Goal: Information Seeking & Learning: Learn about a topic

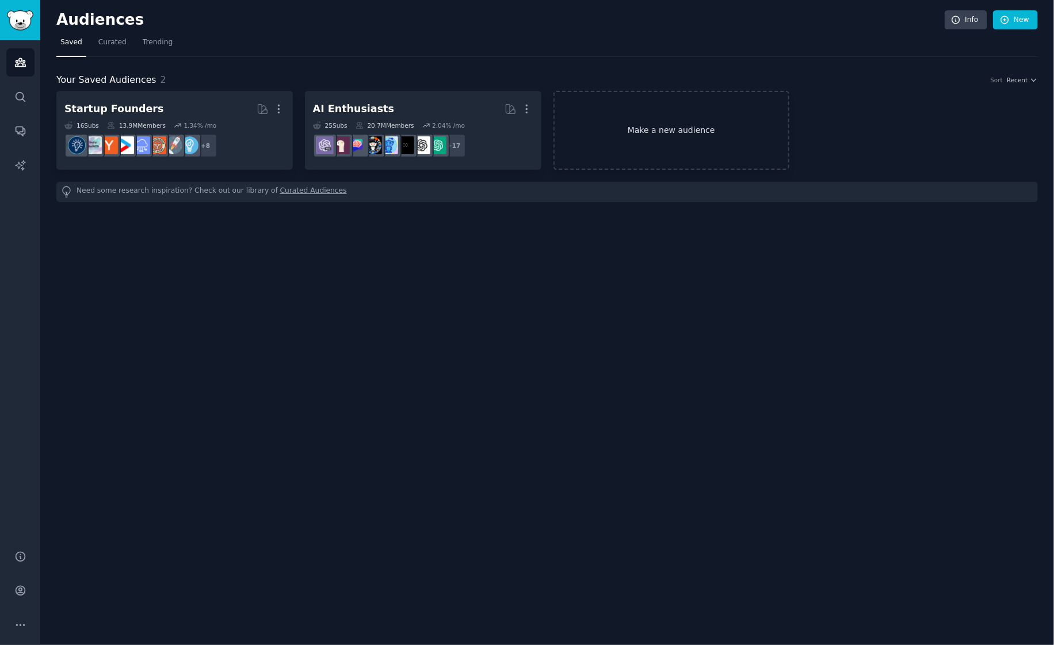
click at [695, 115] on link "Make a new audience" at bounding box center [672, 130] width 236 height 79
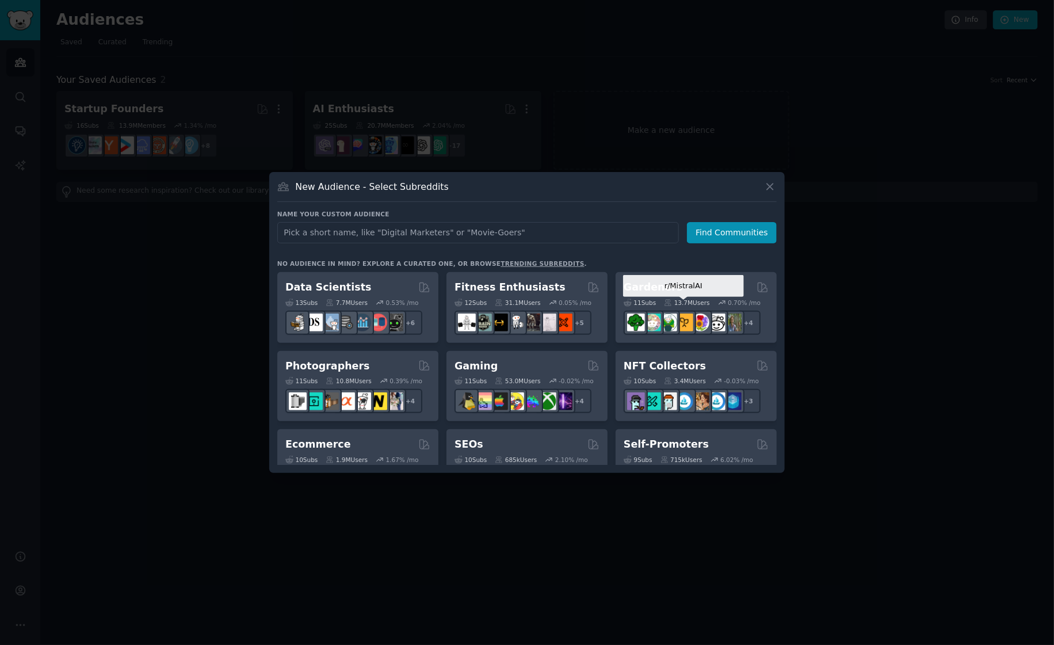
scroll to position [396, 0]
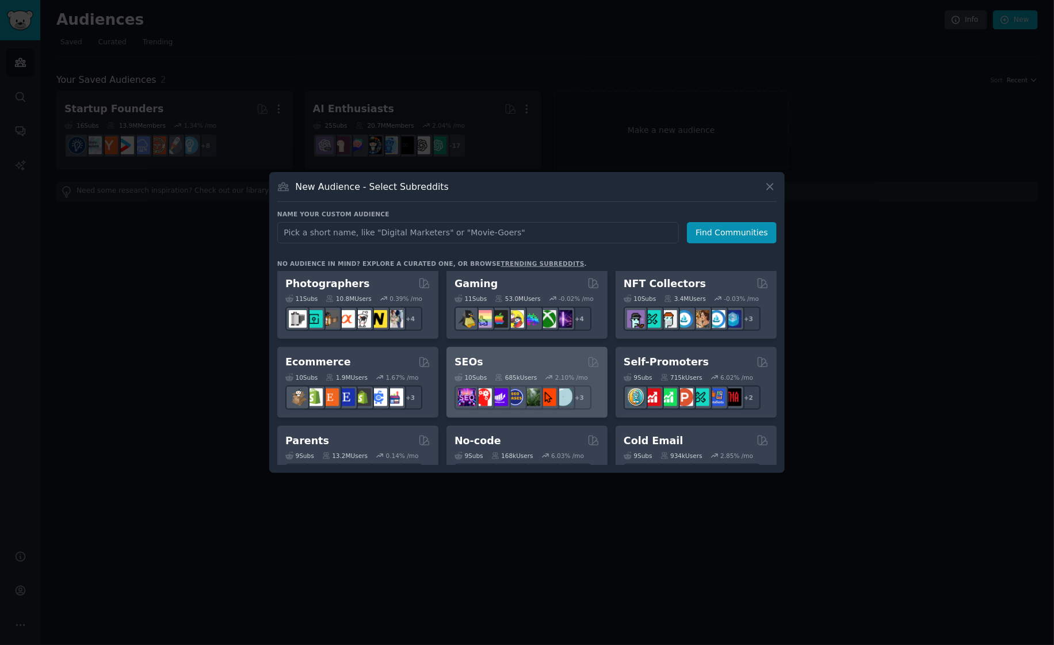
click at [525, 356] on div "SEOs Curated by GummySearch" at bounding box center [527, 362] width 145 height 14
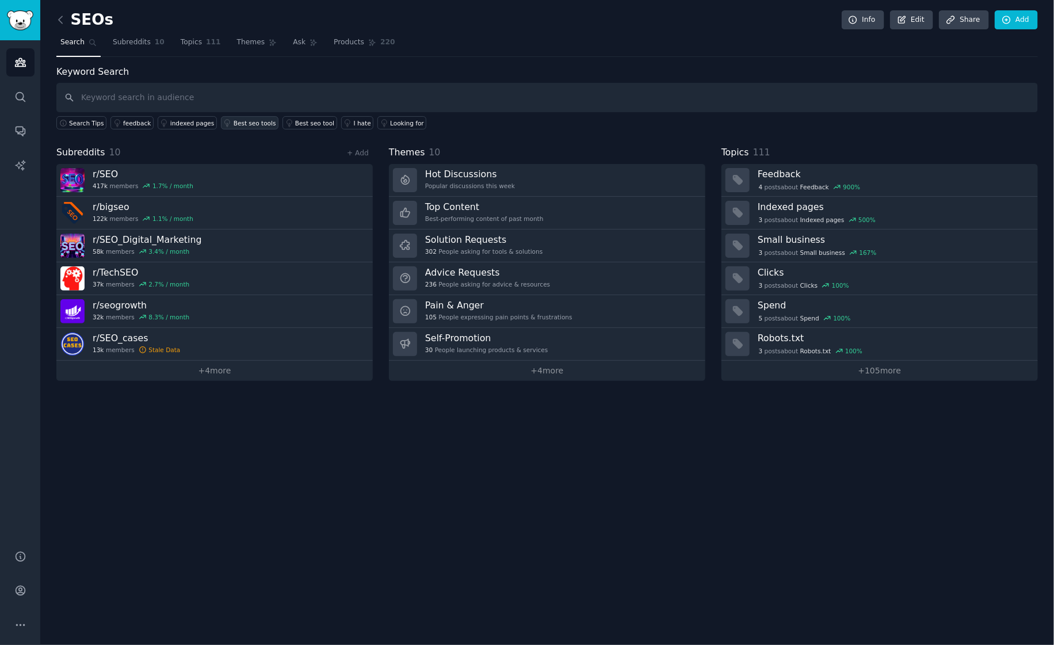
click at [234, 119] on div "Best seo tools" at bounding box center [255, 123] width 43 height 8
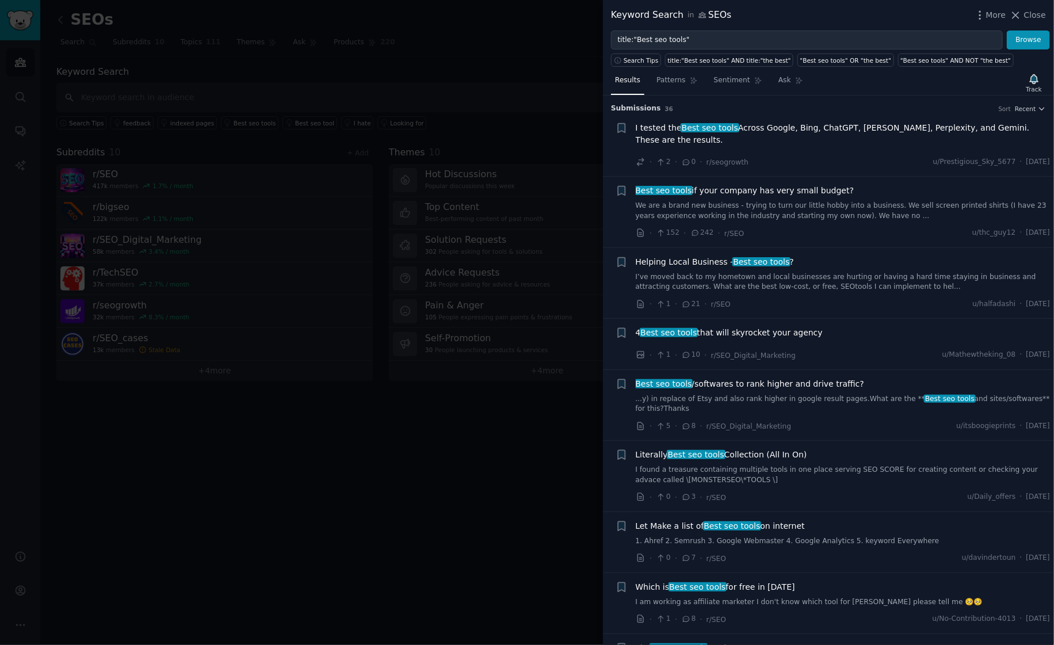
click at [758, 151] on div "I tested the Best seo tools Across Google, Bing, ChatGPT, [PERSON_NAME], Perple…" at bounding box center [843, 145] width 415 height 47
click at [1019, 15] on icon at bounding box center [1016, 15] width 12 height 12
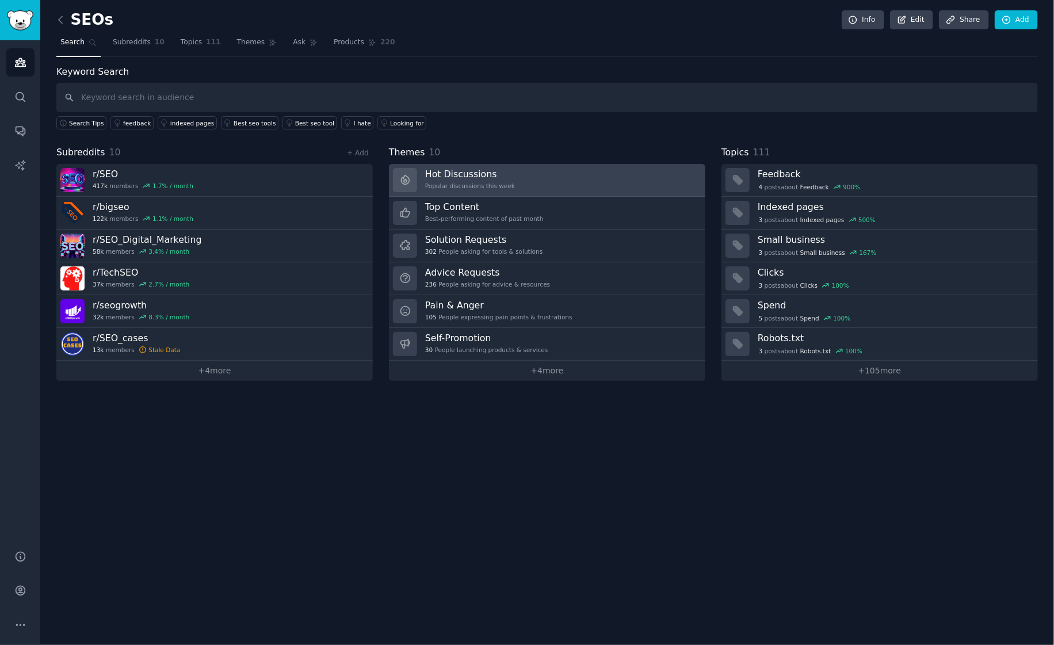
click at [491, 166] on link "Hot Discussions Popular discussions this week" at bounding box center [547, 180] width 316 height 33
